Goal: Book appointment/travel/reservation

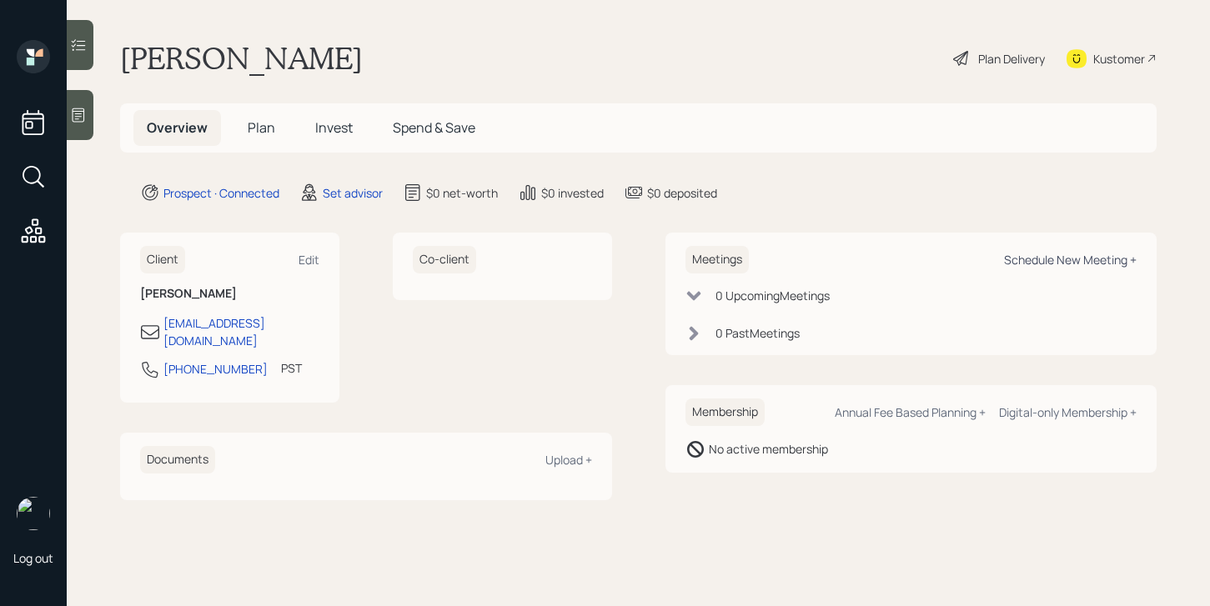
click at [1042, 262] on div "Schedule New Meeting +" at bounding box center [1070, 260] width 133 height 16
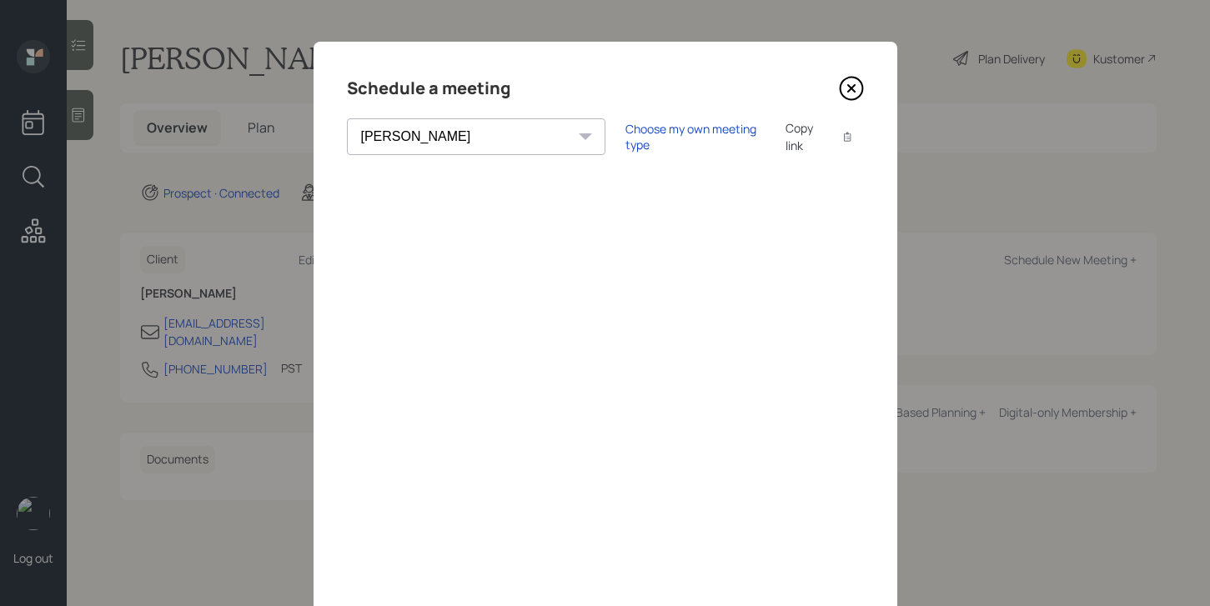
click at [480, 137] on select "Theresa Spinello Matthew Burke Xavier Ross Eitan Bar-David Ian Yamey Trevor Nel…" at bounding box center [476, 136] width 259 height 37
click at [347, 118] on select "Theresa Spinello Matthew Burke Xavier Ross Eitan Bar-David Ian Yamey Trevor Nel…" at bounding box center [476, 136] width 259 height 37
click at [473, 140] on select "Theresa Spinello Matthew Burke Xavier Ross Eitan Bar-David Ian Yamey Trevor Nel…" at bounding box center [476, 136] width 259 height 37
select select "205a2f49-d305-4782-8e90-e36bafbe5565"
click at [347, 118] on select "Theresa Spinello Matthew Burke Xavier Ross Eitan Bar-David Ian Yamey Trevor Nel…" at bounding box center [476, 136] width 259 height 37
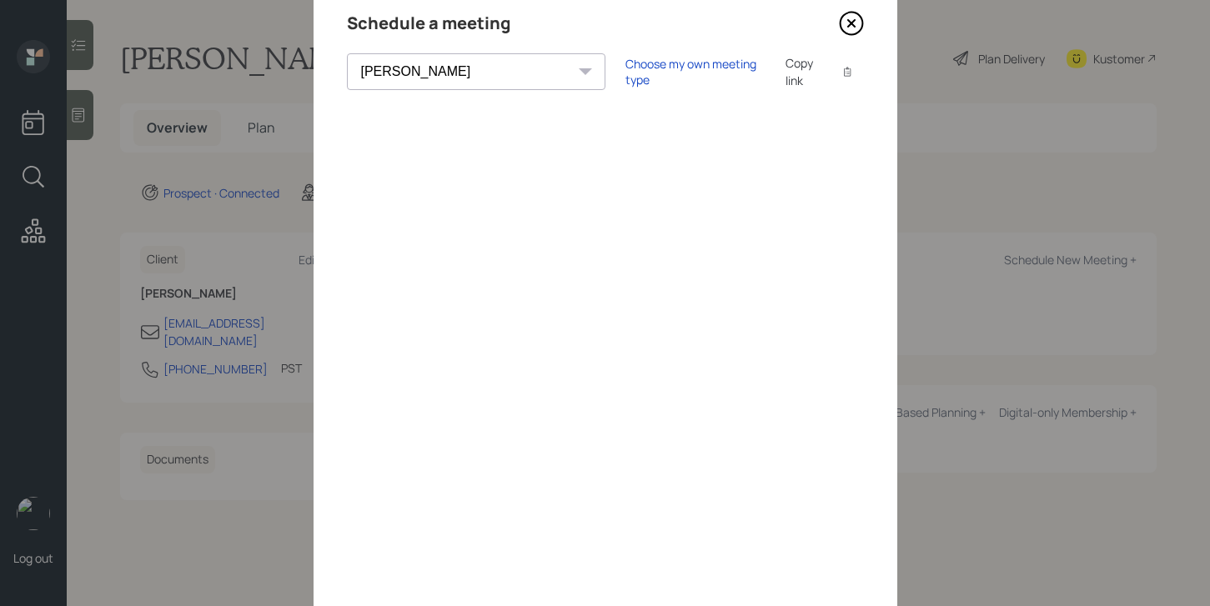
scroll to position [106, 0]
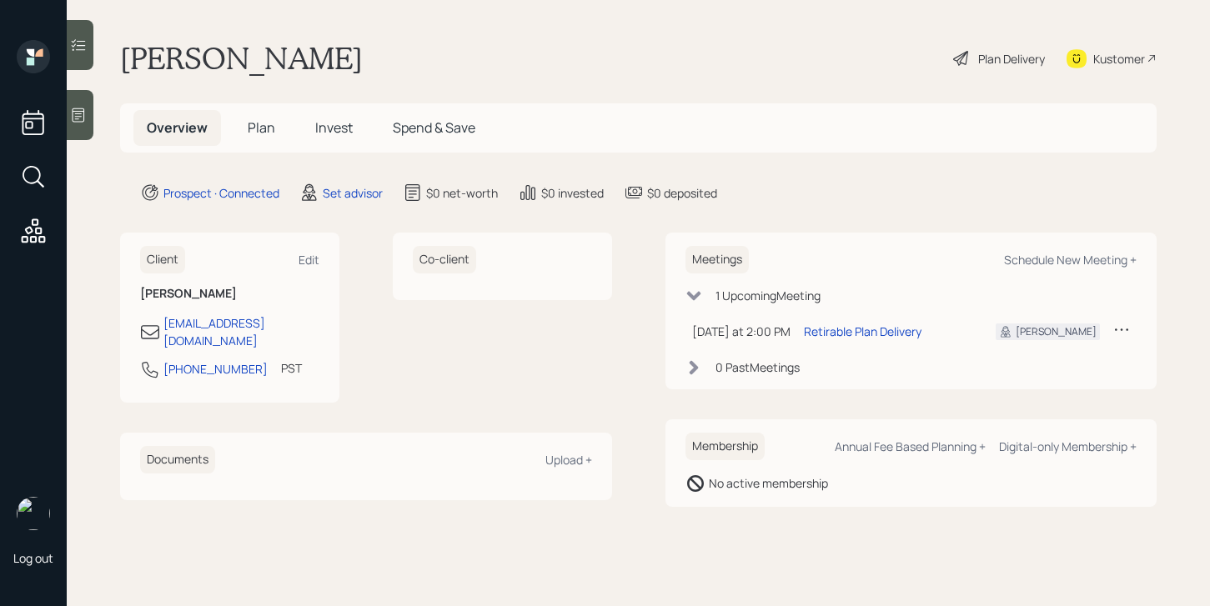
click at [1117, 334] on icon at bounding box center [1121, 329] width 17 height 17
click at [1027, 375] on div "Cancel" at bounding box center [1070, 377] width 120 height 16
click at [1032, 259] on div "Schedule New Meeting +" at bounding box center [1070, 260] width 133 height 16
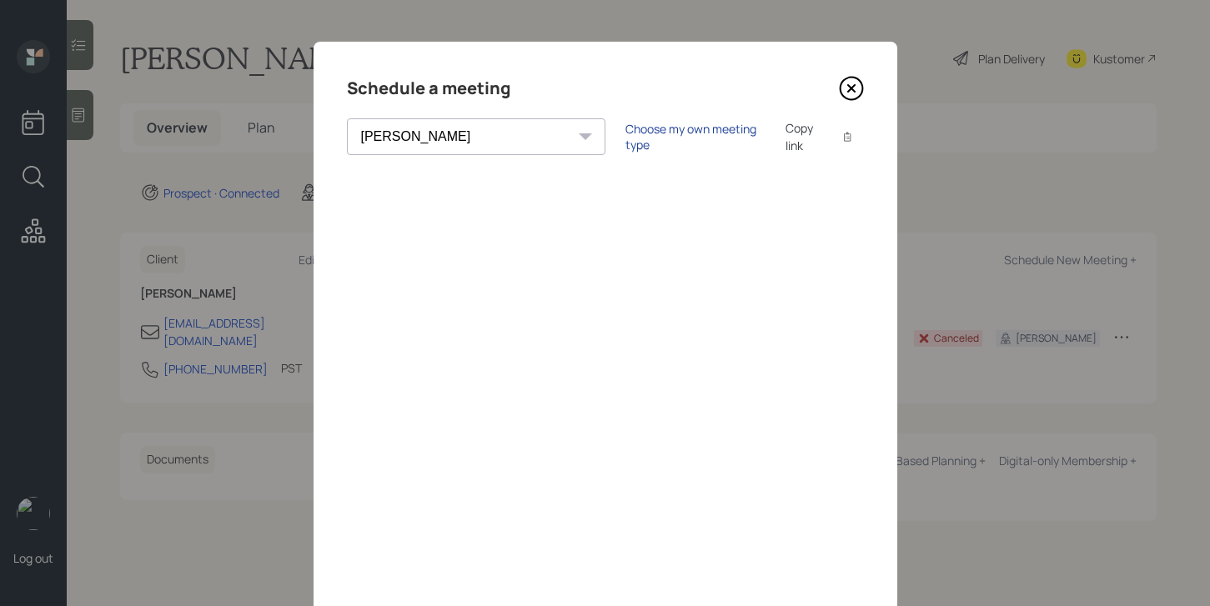
click at [625, 143] on div "Choose my own meeting type" at bounding box center [695, 137] width 140 height 32
click at [460, 132] on select "Theresa Spinello Matthew Burke Xavier Ross Eitan Bar-David Ian Yamey Trevor Nel…" at bounding box center [491, 136] width 288 height 37
select select "205a2f49-d305-4782-8e90-e36bafbe5565"
click at [347, 118] on select "Theresa Spinello Matthew Burke Xavier Ross Eitan Bar-David Ian Yamey Trevor Nel…" at bounding box center [491, 136] width 288 height 37
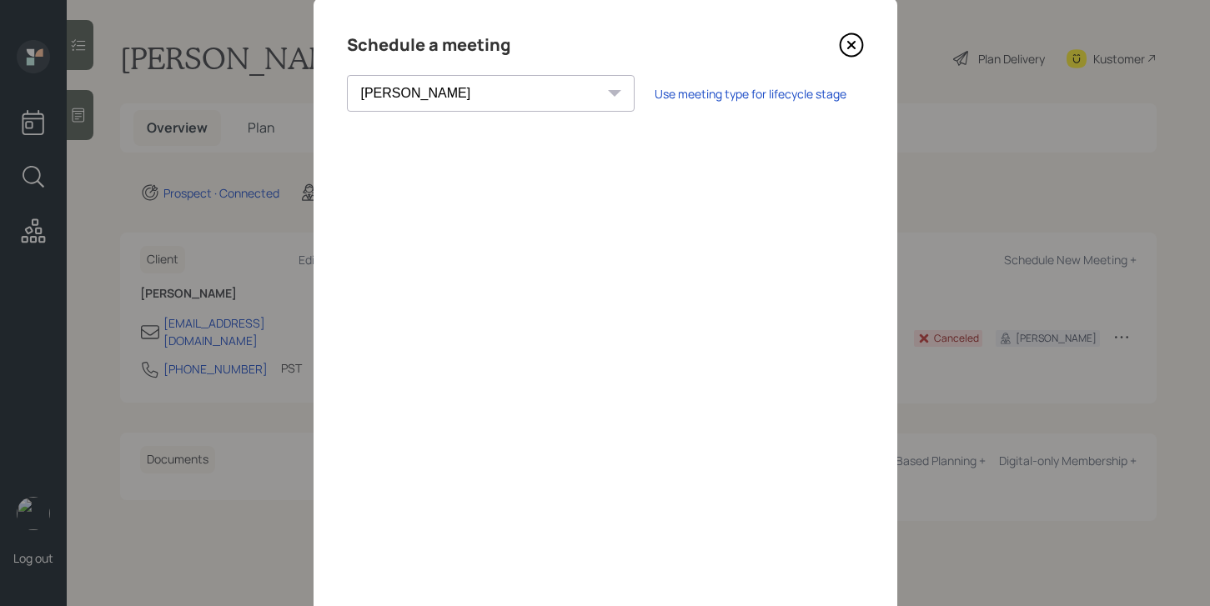
scroll to position [54, 0]
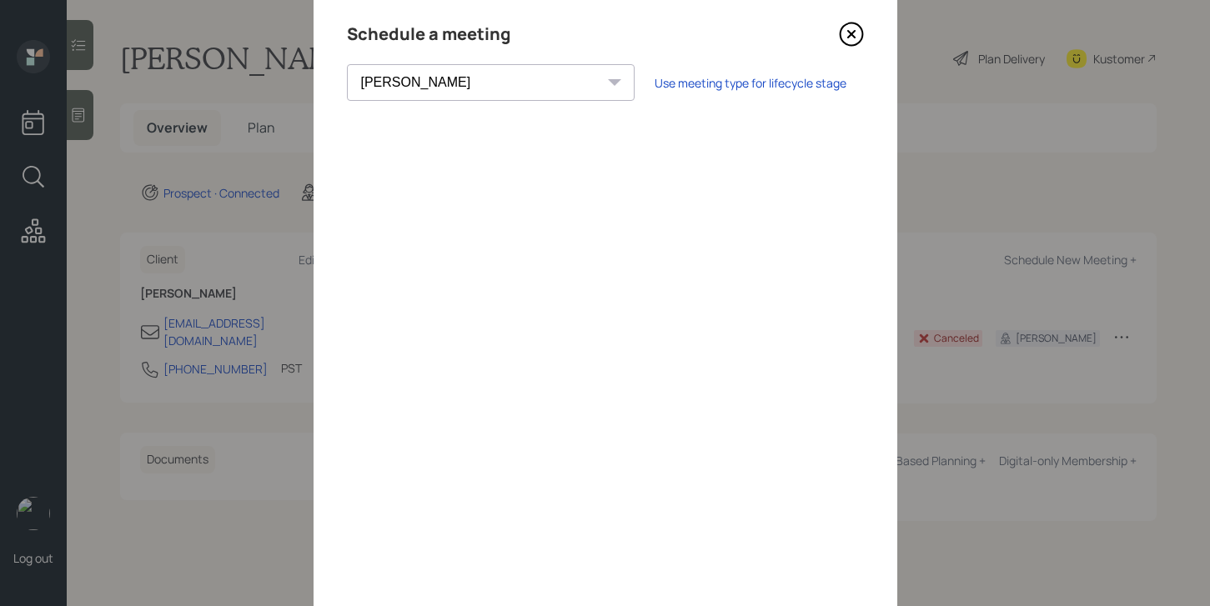
click at [844, 28] on icon at bounding box center [851, 34] width 25 height 25
